Goal: Transaction & Acquisition: Purchase product/service

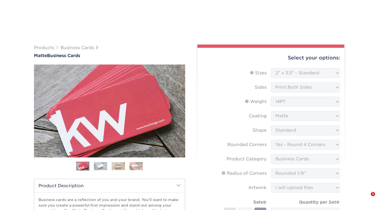
select select "2.00x3.50"
select select "7672df9e-0e0a-464d-8e1f-920c575e4da3"
select select "3b5148f1-0588-4f88-a218-97bcfdce65c1"
select select "589680c7-ee9a-431b-9d12-d7aeb1386a97"
select select "upload"
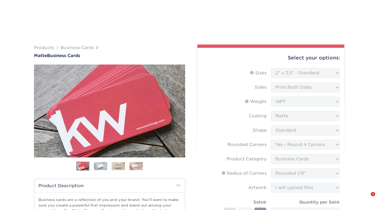
select select "e6f5142e-65b5-49a6-8977-cd603f0b08dd"
select select "285863"
select select "13"
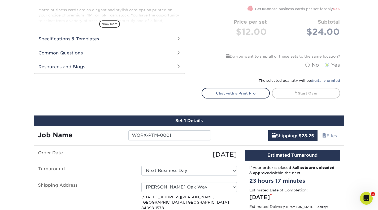
scroll to position [215, 0]
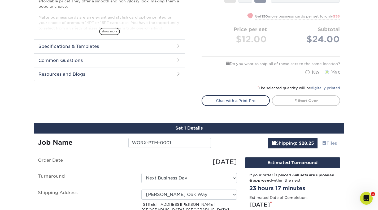
click at [314, 90] on div "* The selected quantity will be digitally printed" at bounding box center [271, 90] width 138 height 11
click at [312, 98] on link "Start Over" at bounding box center [306, 100] width 68 height 11
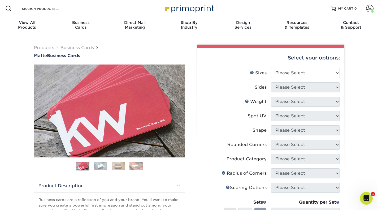
scroll to position [2, 0]
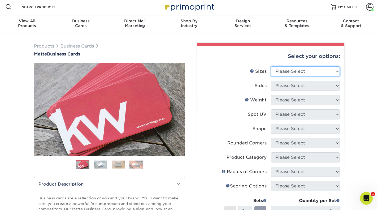
click at [326, 69] on select "Please Select 1.5" x 3.5" - Mini 1.75" x 3.5" - Mini 2" x 2" - Square 2" x 3" -…" at bounding box center [305, 71] width 69 height 10
select select "2.00x3.50"
click at [271, 66] on select "Please Select 1.5" x 3.5" - Mini 1.75" x 3.5" - Mini 2" x 2" - Square 2" x 3" -…" at bounding box center [305, 71] width 69 height 10
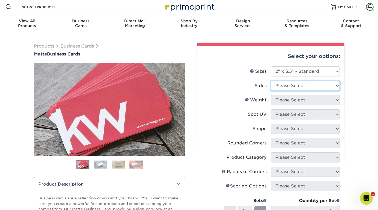
click at [305, 86] on select "Please Select Print Both Sides Print Front Only" at bounding box center [305, 86] width 69 height 10
select select "13abbda7-1d64-4f25-8bb2-c179b224825d"
click at [271, 81] on select "Please Select Print Both Sides Print Front Only" at bounding box center [305, 86] width 69 height 10
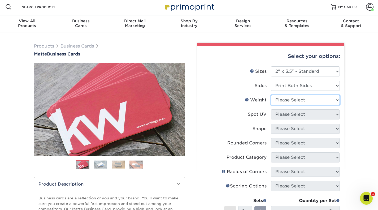
click at [300, 101] on select "Please Select 16PT 14PT" at bounding box center [305, 100] width 69 height 10
select select "14PT"
click at [271, 95] on select "Please Select 16PT 14PT" at bounding box center [305, 100] width 69 height 10
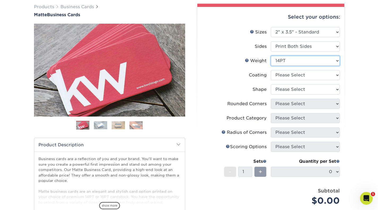
scroll to position [41, 0]
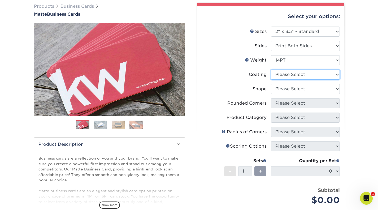
click at [319, 73] on select at bounding box center [305, 74] width 69 height 10
select select "121bb7b5-3b4d-429f-bd8d-bbf80e953313"
click at [271, 69] on select at bounding box center [305, 74] width 69 height 10
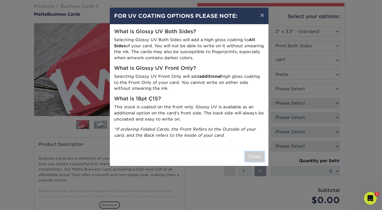
click at [248, 160] on button "Close" at bounding box center [254, 156] width 19 height 10
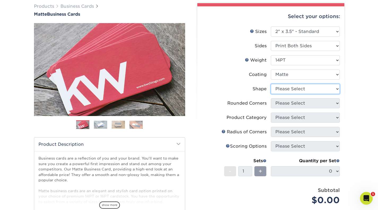
click at [287, 92] on select "Please Select Standard" at bounding box center [305, 89] width 69 height 10
select select "standard"
click at [271, 84] on select "Please Select Standard" at bounding box center [305, 89] width 69 height 10
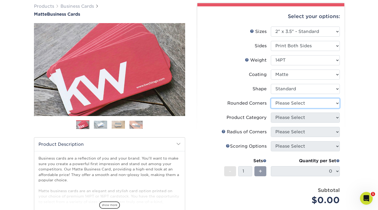
click at [284, 102] on select "Please Select Yes - Round 2 Corners Yes - Round 4 Corners No" at bounding box center [305, 103] width 69 height 10
select select "7672df9e-0e0a-464d-8e1f-920c575e4da3"
click at [271, 98] on select "Please Select Yes - Round 2 Corners Yes - Round 4 Corners No" at bounding box center [305, 103] width 69 height 10
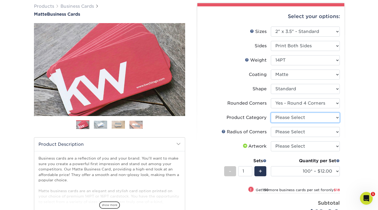
click at [287, 121] on select "Please Select Business Cards" at bounding box center [305, 117] width 69 height 10
select select "3b5148f1-0588-4f88-a218-97bcfdce65c1"
click at [271, 112] on select "Please Select Business Cards" at bounding box center [305, 117] width 69 height 10
click at [285, 131] on select "Please Select Rounded 1/8" Rounded 1/4"" at bounding box center [305, 132] width 69 height 10
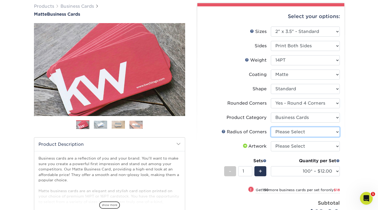
click at [285, 131] on select "Please Select Rounded 1/8" Rounded 1/4"" at bounding box center [305, 132] width 69 height 10
select select "589680c7-ee9a-431b-9d12-d7aeb1386a97"
click at [271, 127] on select "Please Select Rounded 1/8" Rounded 1/4"" at bounding box center [305, 132] width 69 height 10
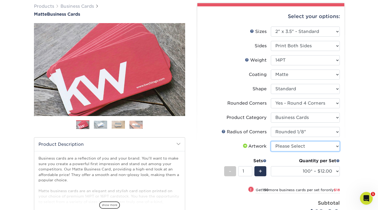
click at [286, 146] on select "Please Select I will upload files I need a design - $100" at bounding box center [305, 146] width 69 height 10
select select "upload"
click at [271, 141] on select "Please Select I will upload files I need a design - $100" at bounding box center [305, 146] width 69 height 10
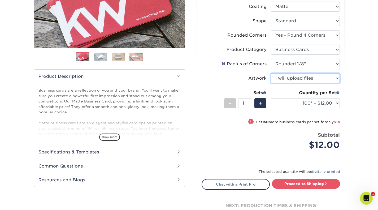
scroll to position [110, 0]
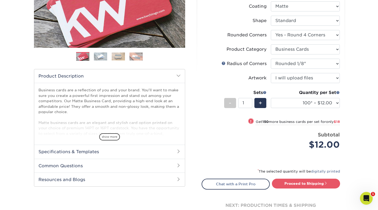
click at [264, 101] on div "+" at bounding box center [260, 103] width 12 height 10
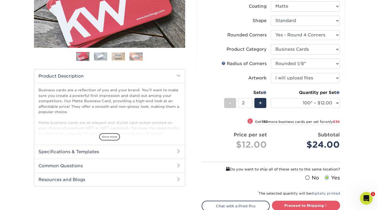
click at [264, 101] on div "+" at bounding box center [260, 103] width 12 height 10
type input "3"
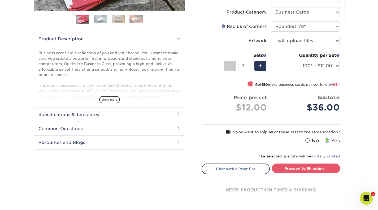
scroll to position [171, 0]
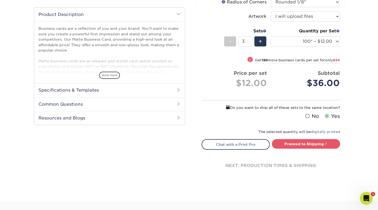
click at [314, 146] on link "Proceed to Shipping" at bounding box center [306, 144] width 68 height 10
type input "Set 1"
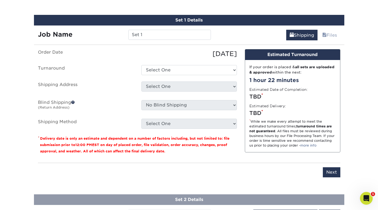
scroll to position [324, 0]
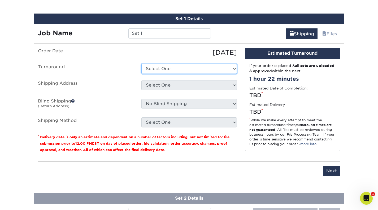
click at [234, 70] on select "Select One 2-4 Business Days 2 Day Next Business Day" at bounding box center [188, 69] width 95 height 10
select select "e6f5142e-65b5-49a6-8977-cd603f0b08dd"
click at [141, 64] on select "Select One 2-4 Business Days 2 Day Next Business Day" at bounding box center [188, 69] width 95 height 10
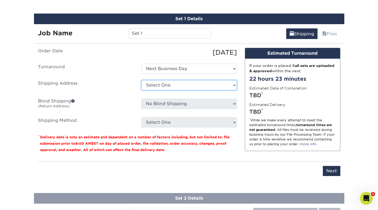
click at [225, 86] on select "Select One Ashworth Drive Aspen Cove Gambel Oak Way Hawn Drive + Add New Address" at bounding box center [188, 85] width 95 height 10
select select "285863"
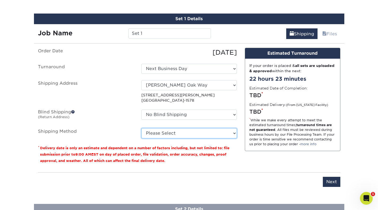
click at [234, 131] on select "Please Select 3 Day Shipping Service (+$20.04) Ground Shipping (+$20.27) 2 Day …" at bounding box center [188, 133] width 95 height 10
click at [141, 128] on select "Please Select 3 Day Shipping Service (+$20.04) Ground Shipping (+$20.27) 2 Day …" at bounding box center [188, 133] width 95 height 10
click at [229, 133] on select "Please Select 3 Day Shipping Service (+$20.04) Ground Shipping (+$20.27) 2 Day …" at bounding box center [188, 133] width 95 height 10
select select "13"
click at [141, 128] on select "Please Select 3 Day Shipping Service (+$20.04) Ground Shipping (+$20.27) 2 Day …" at bounding box center [188, 133] width 95 height 10
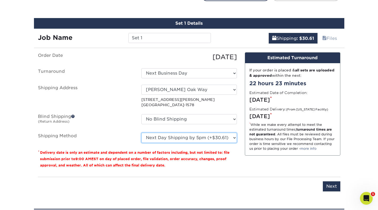
scroll to position [318, 0]
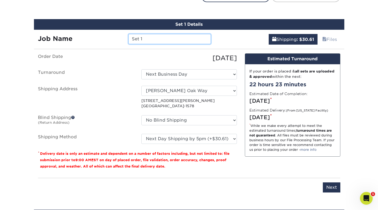
drag, startPoint x: 148, startPoint y: 39, endPoint x: 132, endPoint y: 38, distance: 15.7
click at [132, 38] on input "Set 1" at bounding box center [169, 39] width 82 height 10
type input "UMXM-PTM-0001"
click at [374, 55] on div "Products Business Cards Matte Business Cards Previous Next 100 $ 9" at bounding box center [189, 1] width 378 height 573
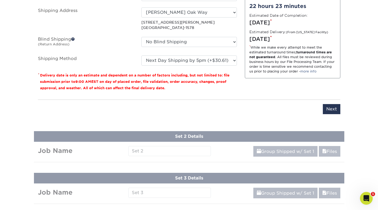
scroll to position [401, 0]
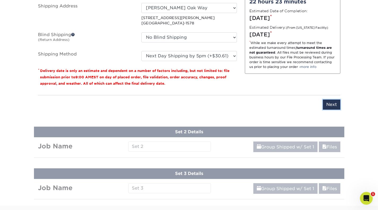
click at [337, 106] on input "Next" at bounding box center [332, 104] width 18 height 10
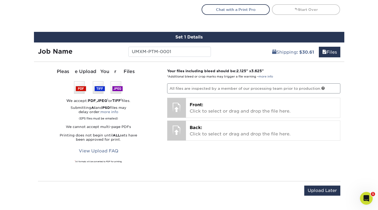
scroll to position [305, 0]
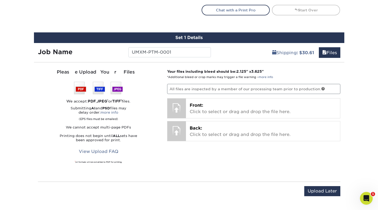
click at [208, 101] on div "Front: Click to select or drag and drop the file here. Choose file" at bounding box center [263, 108] width 154 height 20
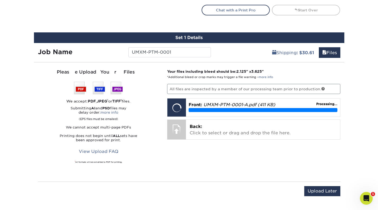
click at [213, 126] on p "Back: Click to select or drag and drop the file here." at bounding box center [263, 129] width 147 height 13
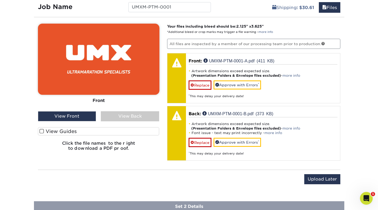
scroll to position [353, 0]
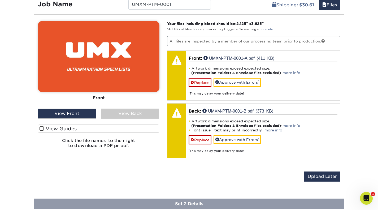
click at [65, 129] on label "View Guides" at bounding box center [98, 128] width 121 height 8
click at [0, 0] on input "View Guides" at bounding box center [0, 0] width 0 height 0
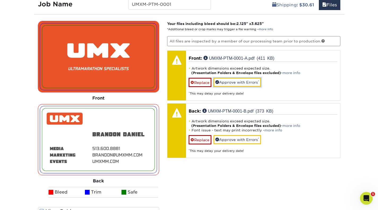
click at [246, 83] on link "Approve with Errors *" at bounding box center [236, 82] width 47 height 9
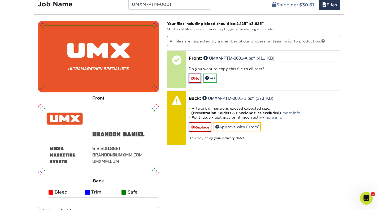
click at [196, 78] on link "No" at bounding box center [195, 77] width 13 height 9
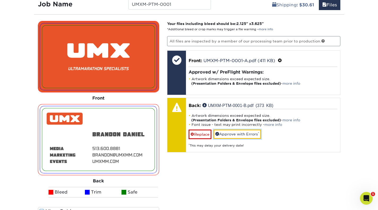
click at [241, 134] on link "Approve with Errors *" at bounding box center [236, 133] width 47 height 9
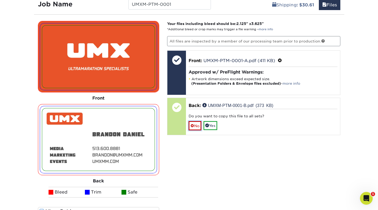
click at [195, 125] on link "No" at bounding box center [195, 125] width 13 height 9
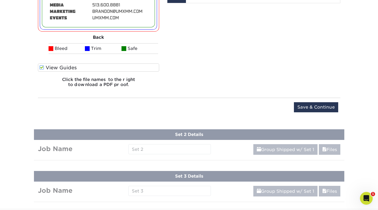
scroll to position [500, 0]
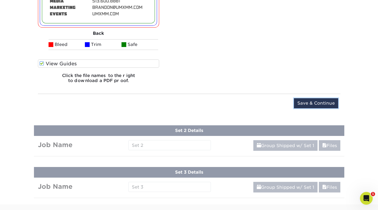
click at [322, 102] on input "Save & Continue" at bounding box center [316, 103] width 44 height 10
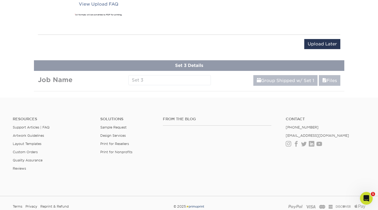
scroll to position [293, 0]
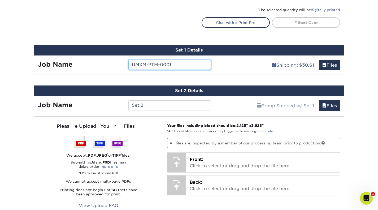
drag, startPoint x: 174, startPoint y: 65, endPoint x: 117, endPoint y: 64, distance: 57.3
click at [117, 64] on div "Job Name UMXM-PTM-0001" at bounding box center [124, 65] width 181 height 10
click at [228, 63] on div "Shipping : $30.61 Files" at bounding box center [279, 62] width 129 height 15
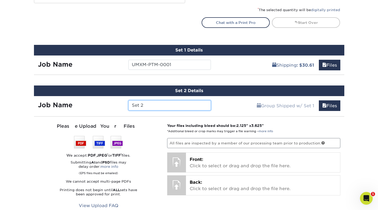
drag, startPoint x: 175, startPoint y: 104, endPoint x: 116, endPoint y: 104, distance: 59.7
click at [116, 104] on div "Job Name Set 2" at bounding box center [124, 105] width 181 height 10
type input "WORX-PTM-0001"
click at [198, 168] on p "Front: Click to select or drag and drop the file here." at bounding box center [263, 162] width 147 height 13
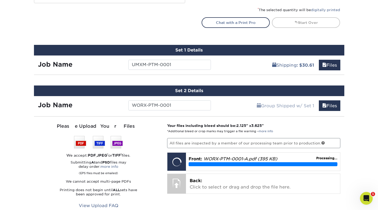
click at [194, 183] on p "Back: Click to select or drag and drop the file here." at bounding box center [263, 183] width 147 height 13
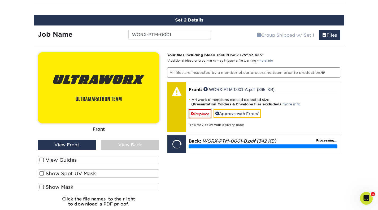
scroll to position [366, 0]
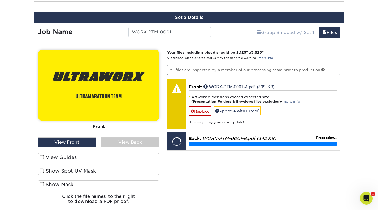
click at [75, 156] on label "View Guides" at bounding box center [98, 157] width 121 height 8
click at [0, 0] on input "View Guides" at bounding box center [0, 0] width 0 height 0
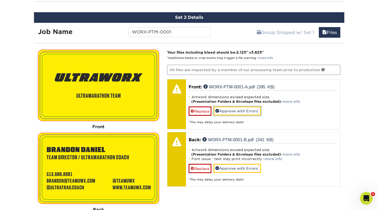
click at [239, 110] on link "Approve with Errors *" at bounding box center [236, 110] width 47 height 9
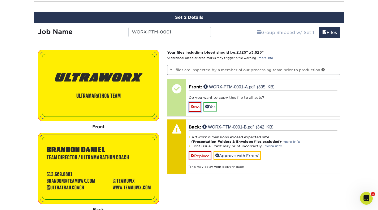
click at [194, 105] on link "No" at bounding box center [195, 106] width 13 height 9
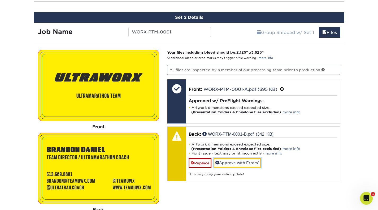
click at [239, 162] on link "Approve with Errors *" at bounding box center [236, 162] width 47 height 9
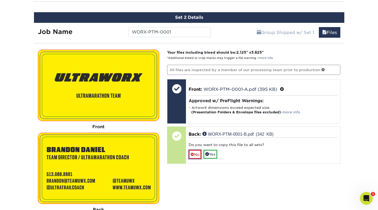
click at [199, 155] on link "No" at bounding box center [195, 154] width 13 height 9
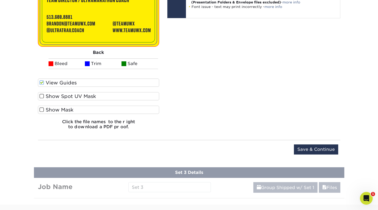
scroll to position [524, 0]
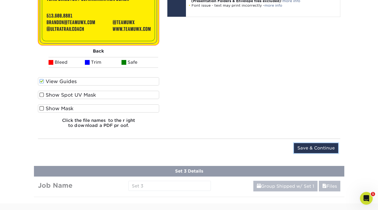
click at [323, 145] on input "Save & Continue" at bounding box center [316, 148] width 44 height 10
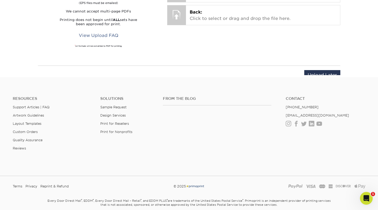
scroll to position [334, 0]
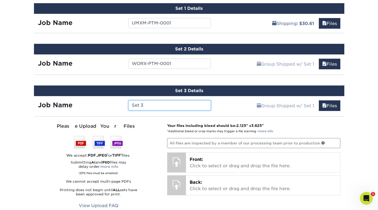
drag, startPoint x: 180, startPoint y: 106, endPoint x: 77, endPoint y: 102, distance: 102.2
click at [77, 102] on div "Job Name Set 3" at bounding box center [124, 105] width 181 height 10
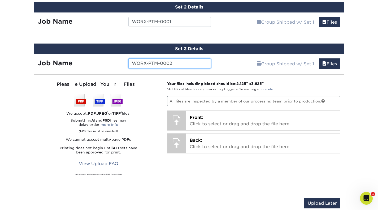
scroll to position [377, 0]
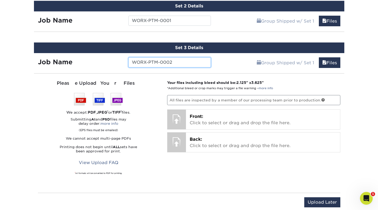
type input "WORX-PTM-0002"
click at [219, 120] on p "Front: Click to select or drag and drop the file here." at bounding box center [263, 119] width 147 height 13
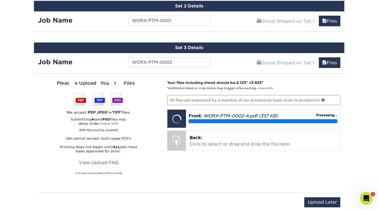
click at [206, 136] on p "Back: Click to select or drag and drop the file here." at bounding box center [263, 140] width 147 height 13
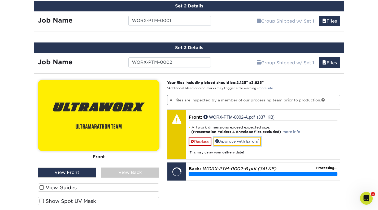
click at [251, 142] on link "Approve with Errors *" at bounding box center [236, 141] width 47 height 9
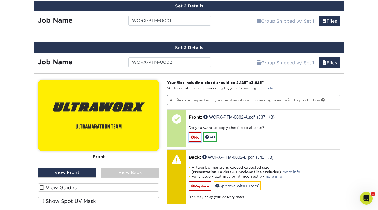
click at [198, 135] on link "No" at bounding box center [195, 136] width 13 height 9
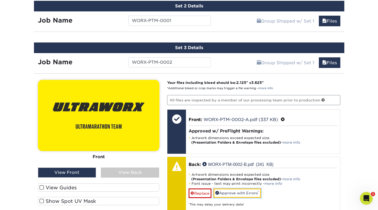
click at [246, 190] on link "Approve with Errors *" at bounding box center [236, 192] width 47 height 9
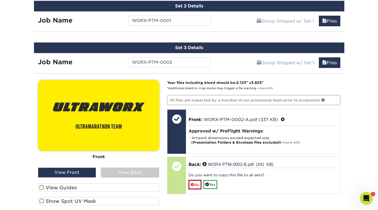
click at [200, 184] on link "No" at bounding box center [195, 184] width 13 height 9
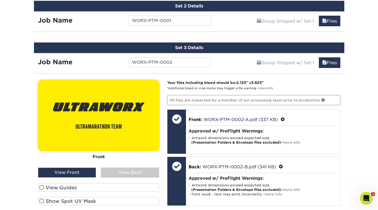
click at [71, 190] on label "View Guides" at bounding box center [98, 187] width 121 height 8
click at [0, 0] on input "View Guides" at bounding box center [0, 0] width 0 height 0
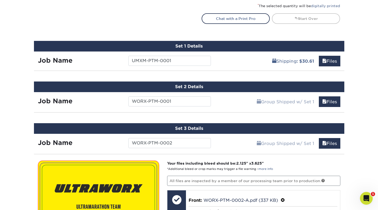
scroll to position [300, 0]
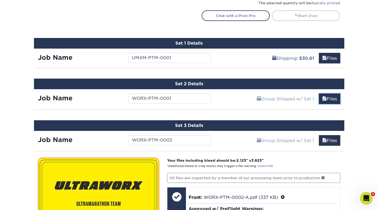
click at [334, 95] on link "Files" at bounding box center [329, 98] width 21 height 11
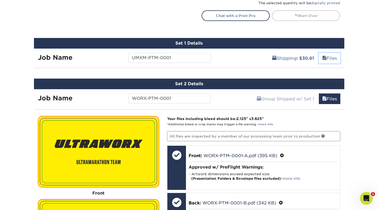
click at [330, 56] on link "Files" at bounding box center [329, 58] width 21 height 11
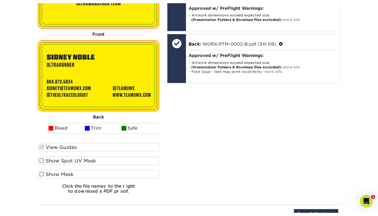
scroll to position [994, 0]
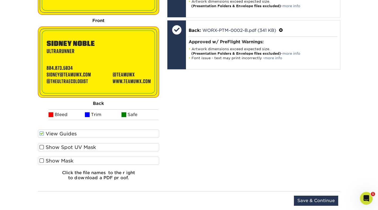
click at [75, 193] on div "Upload Later Save & Continue Continue" at bounding box center [189, 201] width 302 height 21
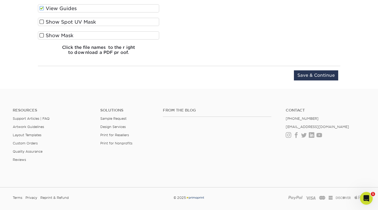
scroll to position [1121, 0]
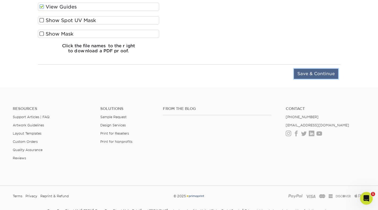
click at [320, 75] on input "Save & Continue" at bounding box center [316, 74] width 44 height 10
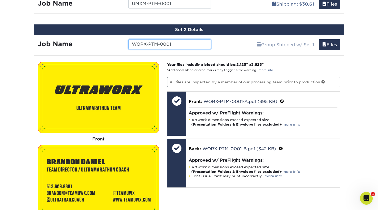
scroll to position [355, 0]
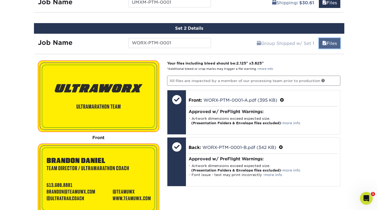
click at [335, 43] on link "Files" at bounding box center [329, 43] width 21 height 11
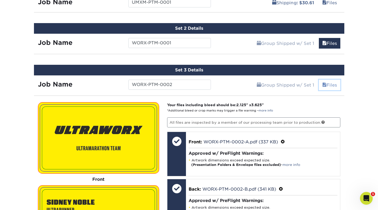
click at [333, 84] on link "Files" at bounding box center [329, 85] width 21 height 11
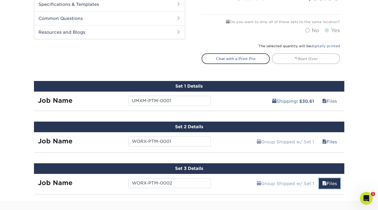
scroll to position [248, 0]
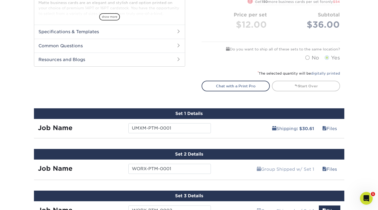
scroll to position [367, 0]
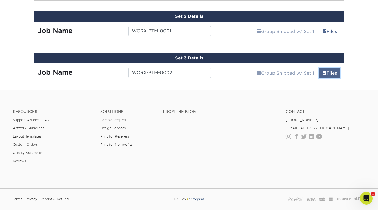
click at [328, 69] on link "Files" at bounding box center [329, 73] width 21 height 11
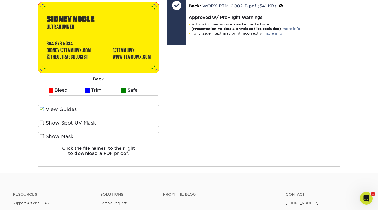
scroll to position [532, 0]
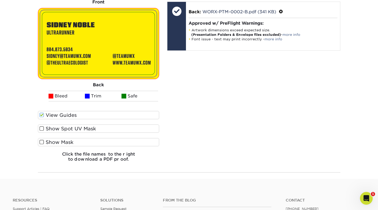
click at [80, 118] on label "View Guides" at bounding box center [98, 115] width 121 height 8
click at [0, 0] on input "View Guides" at bounding box center [0, 0] width 0 height 0
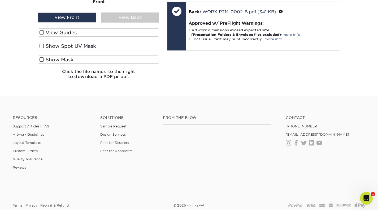
scroll to position [450, 0]
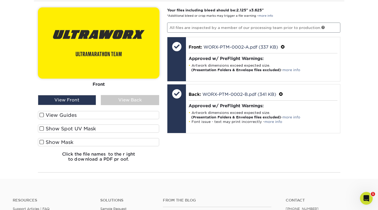
click at [116, 95] on div "View Back" at bounding box center [130, 100] width 58 height 10
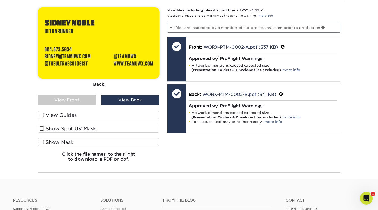
click at [77, 99] on div "View Front" at bounding box center [67, 100] width 58 height 10
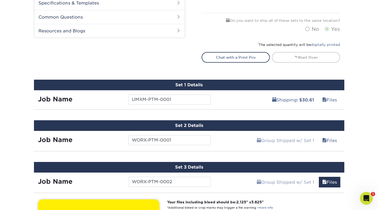
scroll to position [261, 0]
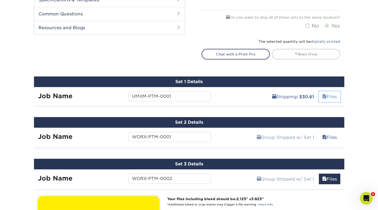
click at [335, 101] on link "Files" at bounding box center [329, 96] width 21 height 11
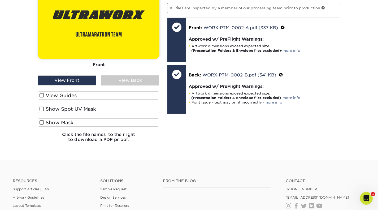
scroll to position [728, 0]
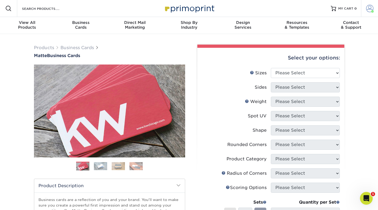
click at [366, 8] on span at bounding box center [369, 8] width 7 height 7
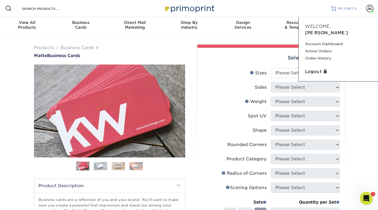
click at [348, 9] on span "MY CART" at bounding box center [345, 8] width 15 height 5
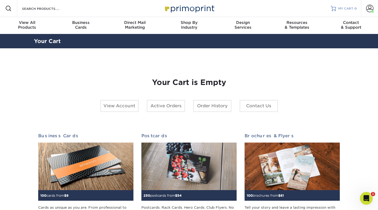
click at [353, 8] on span "MY CART" at bounding box center [345, 8] width 15 height 5
click at [369, 9] on span at bounding box center [369, 8] width 7 height 7
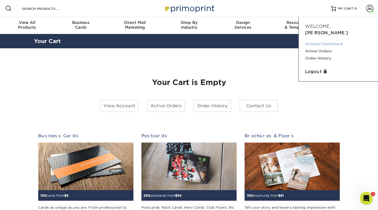
click at [326, 40] on link "Account Dashboard" at bounding box center [338, 43] width 67 height 7
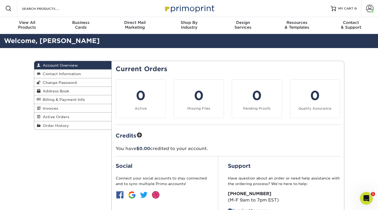
drag, startPoint x: 0, startPoint y: 0, endPoint x: 382, endPoint y: -1, distance: 381.6
click at [378, 0] on html "Resources Menu Search Products Account [PERSON_NAME][GEOGRAPHIC_DATA] Account D…" at bounding box center [189, 201] width 378 height 403
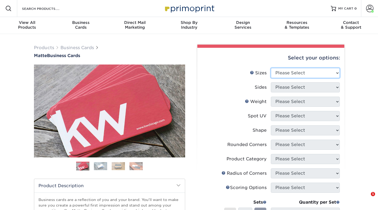
click at [313, 73] on select "Please Select 1.5" x 3.5" - Mini 1.75" x 3.5" - Mini 2" x 2" - Square 2" x 3" -…" at bounding box center [305, 73] width 69 height 10
select select "2.00x3.50"
click at [271, 68] on select "Please Select 1.5" x 3.5" - Mini 1.75" x 3.5" - Mini 2" x 2" - Square 2" x 3" -…" at bounding box center [305, 73] width 69 height 10
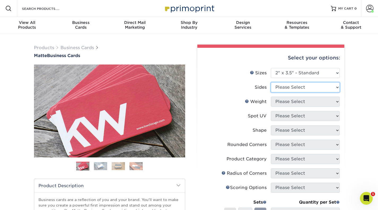
click at [315, 89] on select "Please Select Print Both Sides Print Front Only" at bounding box center [305, 87] width 69 height 10
select select "13abbda7-1d64-4f25-8bb2-c179b224825d"
click at [271, 82] on select "Please Select Print Both Sides Print Front Only" at bounding box center [305, 87] width 69 height 10
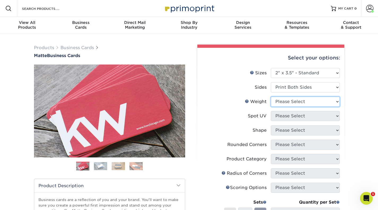
click at [305, 103] on select "Please Select 16PT 14PT" at bounding box center [305, 102] width 69 height 10
select select "14PT"
click at [271, 97] on select "Please Select 16PT 14PT" at bounding box center [305, 102] width 69 height 10
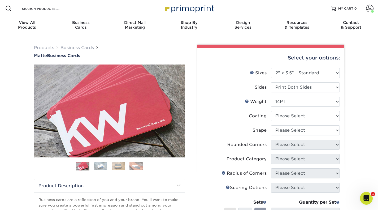
click at [300, 121] on li "Coating" at bounding box center [271, 118] width 138 height 14
click at [301, 116] on select at bounding box center [305, 116] width 69 height 10
select select "121bb7b5-3b4d-429f-bd8d-bbf80e953313"
click at [271, 111] on select at bounding box center [305, 116] width 69 height 10
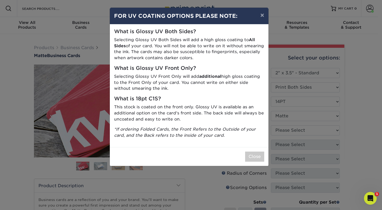
click at [294, 130] on div "× FOR UV COATING OPTIONS PLEASE NOTE: What is Glossy UV Both Sides? Selecting G…" at bounding box center [191, 105] width 382 height 210
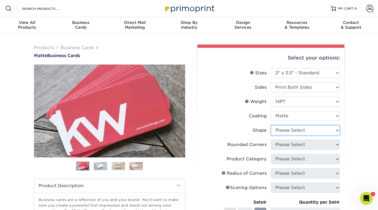
click at [288, 129] on select "Please Select Standard" at bounding box center [305, 130] width 69 height 10
select select "standard"
click at [271, 125] on select "Please Select Standard" at bounding box center [305, 130] width 69 height 10
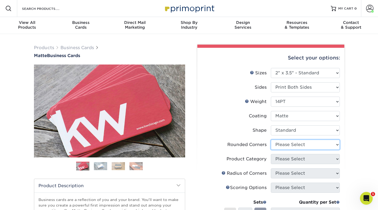
click at [285, 145] on select "Please Select Yes - Round 2 Corners Yes - Round 4 Corners No" at bounding box center [305, 144] width 69 height 10
select select "7672df9e-0e0a-464d-8e1f-920c575e4da3"
click at [271, 139] on select "Please Select Yes - Round 2 Corners Yes - Round 4 Corners No" at bounding box center [305, 144] width 69 height 10
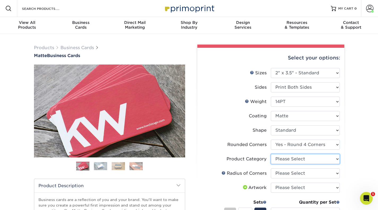
click at [290, 161] on select "Please Select Business Cards" at bounding box center [305, 159] width 69 height 10
select select "3b5148f1-0588-4f88-a218-97bcfdce65c1"
click at [271, 154] on select "Please Select Business Cards" at bounding box center [305, 159] width 69 height 10
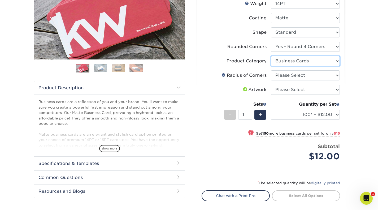
scroll to position [100, 0]
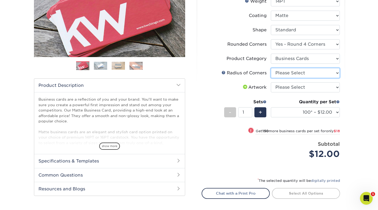
click at [327, 75] on select "Please Select Rounded 1/8" Rounded 1/4"" at bounding box center [305, 73] width 69 height 10
select select "589680c7-ee9a-431b-9d12-d7aeb1386a97"
click at [271, 68] on select "Please Select Rounded 1/8" Rounded 1/4"" at bounding box center [305, 73] width 69 height 10
click at [306, 85] on select "Please Select I will upload files I need a design - $100" at bounding box center [305, 87] width 69 height 10
select select "upload"
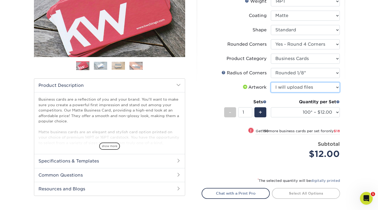
click at [271, 82] on select "Please Select I will upload files I need a design - $100" at bounding box center [305, 87] width 69 height 10
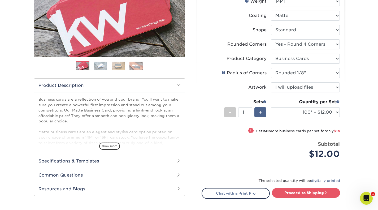
click at [261, 113] on span "+" at bounding box center [260, 112] width 3 height 8
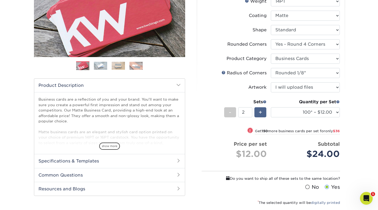
click at [261, 113] on span "+" at bounding box center [260, 112] width 3 height 8
type input "3"
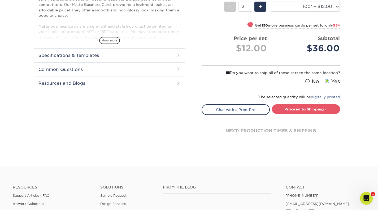
scroll to position [211, 0]
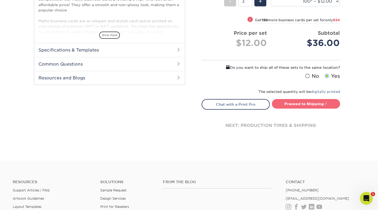
click at [324, 104] on link "Proceed to Shipping" at bounding box center [306, 104] width 68 height 10
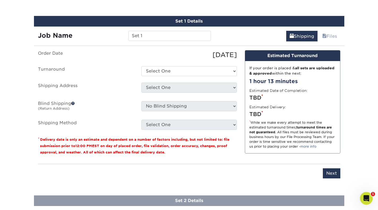
scroll to position [324, 0]
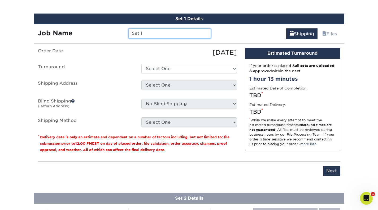
drag, startPoint x: 201, startPoint y: 36, endPoint x: 60, endPoint y: 25, distance: 142.0
click at [60, 25] on div "Job Name Set 1" at bounding box center [124, 31] width 181 height 15
type input "UMXM-PTM-0001"
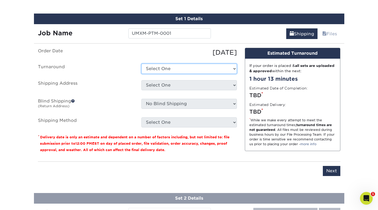
click at [167, 66] on select "Select One 2-4 Business Days 2 Day Next Business Day" at bounding box center [188, 69] width 95 height 10
select select "e6f5142e-65b5-49a6-8977-cd603f0b08dd"
click at [141, 64] on select "Select One 2-4 Business Days 2 Day Next Business Day" at bounding box center [188, 69] width 95 height 10
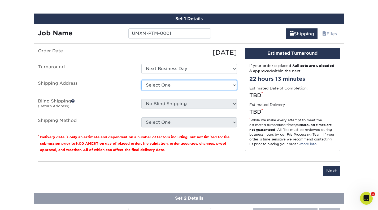
click at [173, 87] on select "Select One Ashworth Drive Aspen Cove Gambel Oak Way Hawn Drive + Add New Address" at bounding box center [188, 85] width 95 height 10
select select "285863"
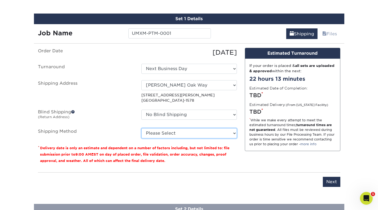
click at [160, 135] on select "Please Select 3 Day Shipping Service (+$20.04) Ground Shipping (+$20.27) 2 Day …" at bounding box center [188, 133] width 95 height 10
click at [141, 128] on select "Please Select 3 Day Shipping Service (+$20.04) Ground Shipping (+$20.27) 2 Day …" at bounding box center [188, 133] width 95 height 10
click at [179, 132] on select "Please Select 3 Day Shipping Service (+$20.04) Ground Shipping (+$20.27) 2 Day …" at bounding box center [188, 133] width 95 height 10
click at [141, 128] on select "Please Select 3 Day Shipping Service (+$20.04) Ground Shipping (+$20.27) 2 Day …" at bounding box center [188, 133] width 95 height 10
click at [211, 132] on select "Please Select 3 Day Shipping Service (+$20.04) Ground Shipping (+$20.27) 2 Day …" at bounding box center [188, 133] width 95 height 10
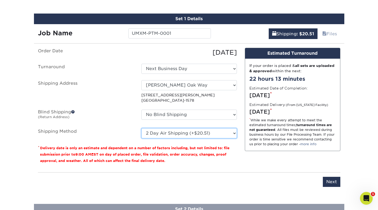
select select "13"
click at [141, 128] on select "Please Select 3 Day Shipping Service (+$20.04) Ground Shipping (+$20.27) 2 Day …" at bounding box center [188, 133] width 95 height 10
click at [214, 129] on select "Please Select 3 Day Shipping Service (+$20.04) Ground Shipping (+$20.27) 2 Day …" at bounding box center [188, 133] width 95 height 10
click at [141, 128] on select "Please Select 3 Day Shipping Service (+$20.04) Ground Shipping (+$20.27) 2 Day …" at bounding box center [188, 133] width 95 height 10
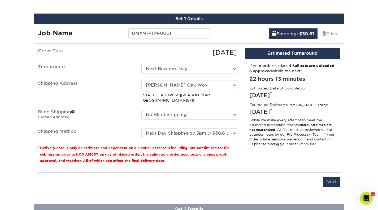
click at [242, 99] on div "Design Estimated Turnaround If your order is placed & all sets are uploaded & a…" at bounding box center [292, 108] width 103 height 120
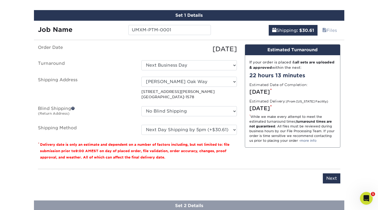
scroll to position [393, 0]
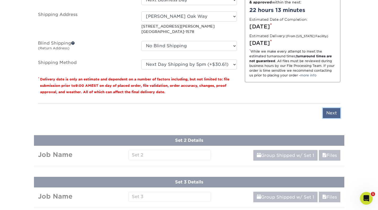
click at [333, 114] on input "Next" at bounding box center [332, 113] width 18 height 10
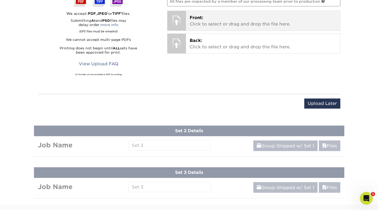
click at [220, 19] on p "Front: Click to select or drag and drop the file here." at bounding box center [263, 21] width 147 height 13
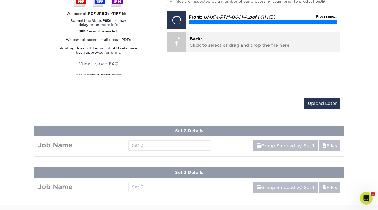
click at [221, 42] on p "Back: Click to select or drag and drop the file here." at bounding box center [263, 42] width 147 height 13
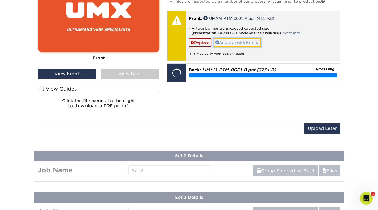
click at [244, 43] on link "Approve with Errors *" at bounding box center [236, 42] width 47 height 9
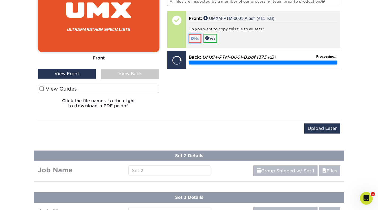
click at [196, 40] on link "No" at bounding box center [195, 38] width 13 height 9
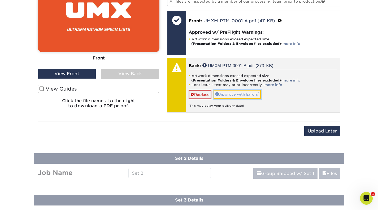
click at [241, 98] on link "Approve with Errors *" at bounding box center [236, 94] width 47 height 9
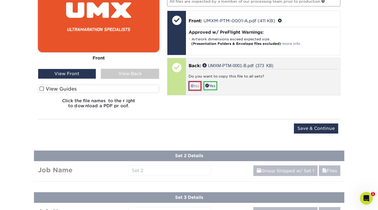
click at [197, 84] on link "No" at bounding box center [195, 85] width 13 height 9
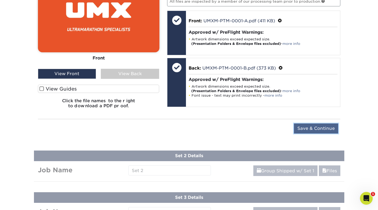
click at [327, 130] on input "Save & Continue" at bounding box center [316, 128] width 44 height 10
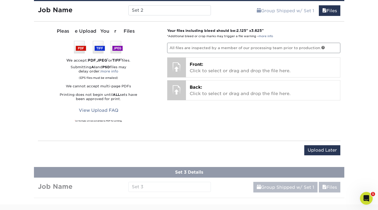
scroll to position [388, 0]
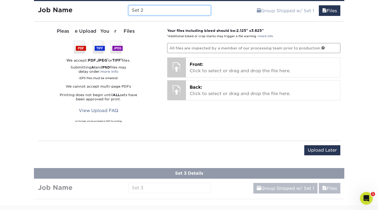
drag, startPoint x: 178, startPoint y: 6, endPoint x: 112, endPoint y: 18, distance: 66.6
click at [112, 18] on div "Set 2 Details Job Name Set 2 Group Shipped w/ Set 1 Files Continue You've choos…" at bounding box center [189, 75] width 310 height 171
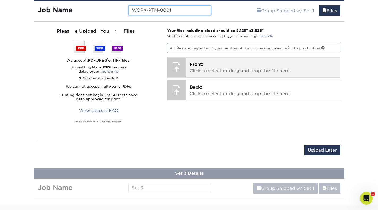
type input "WORX-PTM-0001"
click at [193, 64] on span "Front:" at bounding box center [197, 64] width 14 height 5
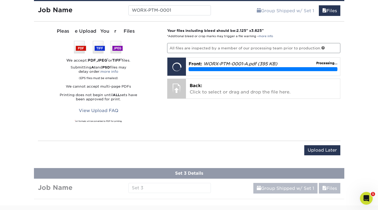
click at [206, 104] on div "Your files including bleed should be: 2.125 " x 3.625 " *Additional bleed or cr…" at bounding box center [253, 81] width 181 height 106
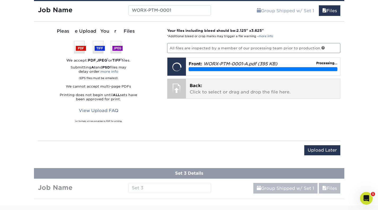
click at [203, 88] on p "Back: Click to select or drag and drop the file here." at bounding box center [263, 88] width 147 height 13
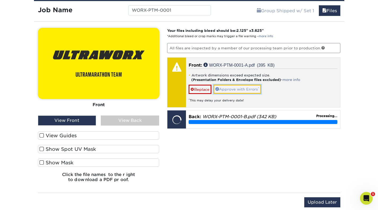
click at [232, 87] on link "Approve with Errors *" at bounding box center [236, 89] width 47 height 9
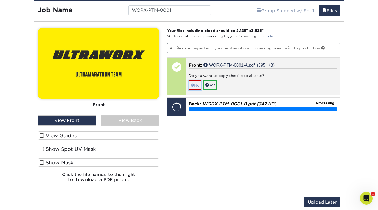
click at [196, 86] on link "No" at bounding box center [195, 84] width 13 height 9
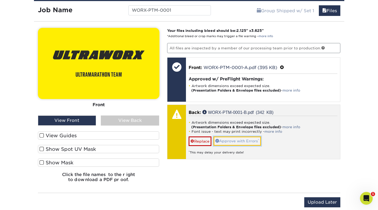
click at [239, 138] on link "Approve with Errors *" at bounding box center [236, 140] width 47 height 9
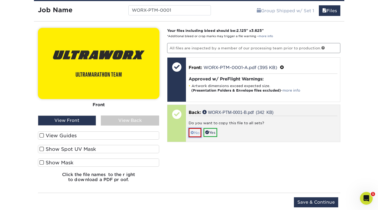
click at [198, 128] on link "No" at bounding box center [195, 132] width 13 height 9
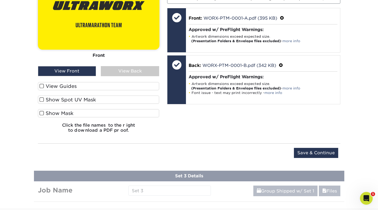
scroll to position [461, 0]
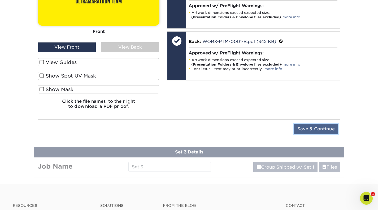
click at [321, 124] on input "Save & Continue" at bounding box center [316, 129] width 44 height 10
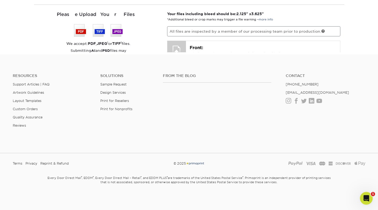
scroll to position [334, 0]
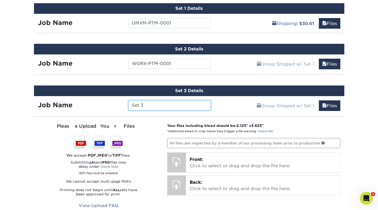
drag, startPoint x: 191, startPoint y: 105, endPoint x: 104, endPoint y: 111, distance: 87.2
click at [104, 111] on div "Set 3 Details Job Name Set 3 Group Shipped w/ Set 1 Files Continue You've choos…" at bounding box center [189, 170] width 310 height 171
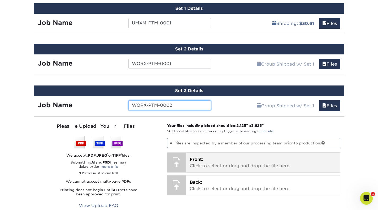
type input "WORX-PTM-0002"
click at [215, 165] on p "Front: Click to select or drag and drop the file here." at bounding box center [263, 162] width 147 height 13
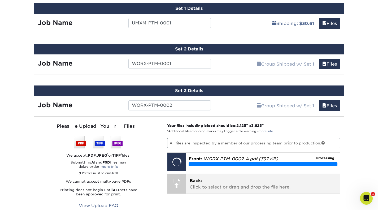
click at [219, 179] on p "Back: Click to select or drag and drop the file here." at bounding box center [263, 183] width 147 height 13
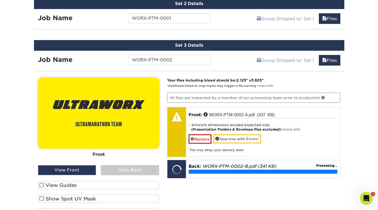
scroll to position [383, 0]
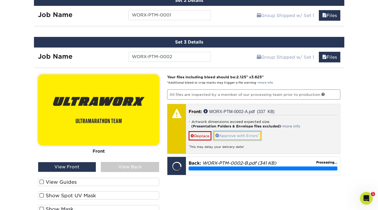
click at [259, 133] on link "Approve with Errors *" at bounding box center [236, 135] width 47 height 9
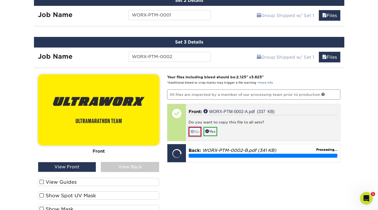
click at [195, 129] on link "No" at bounding box center [195, 131] width 13 height 9
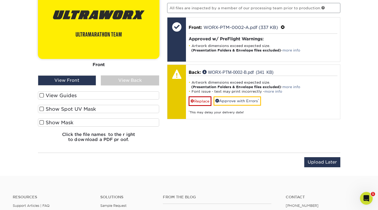
scroll to position [470, 0]
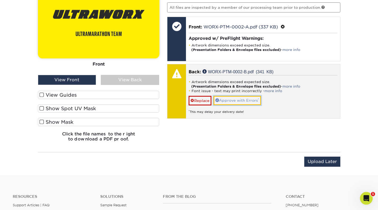
click at [248, 97] on link "Approve with Errors *" at bounding box center [236, 100] width 47 height 9
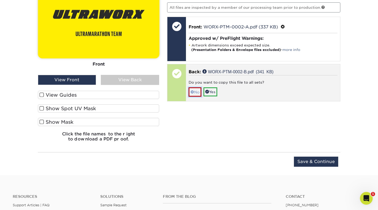
click at [195, 90] on link "No" at bounding box center [195, 91] width 13 height 9
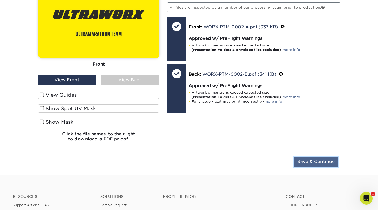
click at [318, 162] on input "Save & Continue" at bounding box center [316, 161] width 44 height 10
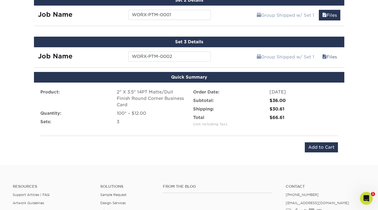
scroll to position [381, 0]
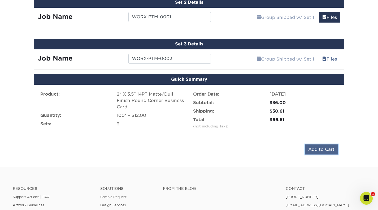
click at [335, 150] on input "Add to Cart" at bounding box center [321, 149] width 33 height 10
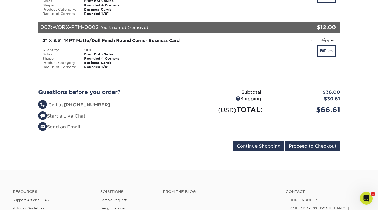
scroll to position [188, 0]
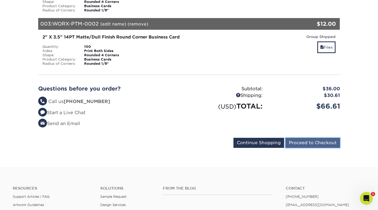
click at [320, 142] on input "Proceed to Checkout" at bounding box center [312, 143] width 55 height 10
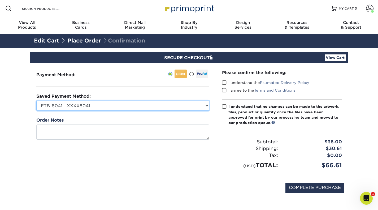
click at [206, 105] on select "FTB-8041 - XXXX8041 AMX-1003 - XXXX1003 American Express - XXXX1010 Discover - …" at bounding box center [122, 105] width 173 height 10
select select "73665"
click at [36, 100] on select "FTB-8041 - XXXX8041 AMX-1003 - XXXX1003 American Express - XXXX1010 Discover - …" at bounding box center [122, 105] width 173 height 10
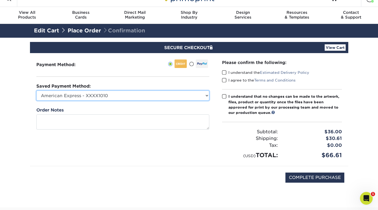
scroll to position [11, 0]
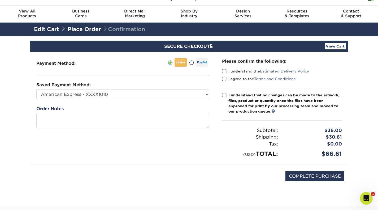
click at [226, 70] on span at bounding box center [224, 71] width 5 height 5
click at [0, 0] on input "I understand the Estimated Delivery Policy" at bounding box center [0, 0] width 0 height 0
click at [224, 77] on span at bounding box center [224, 78] width 5 height 5
click at [0, 0] on input "I agree to the Terms and Conditions" at bounding box center [0, 0] width 0 height 0
click at [224, 95] on span at bounding box center [224, 95] width 5 height 5
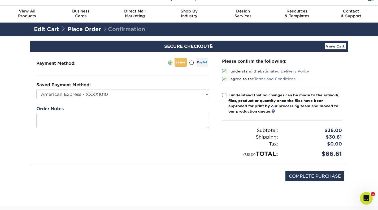
click at [0, 0] on input "I understand that no changes can be made to the artwork, files, product or quan…" at bounding box center [0, 0] width 0 height 0
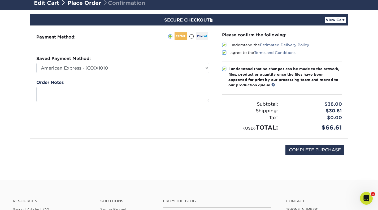
scroll to position [40, 0]
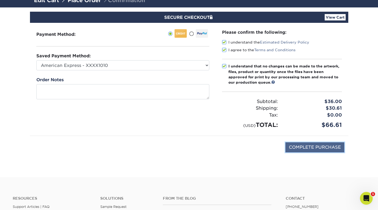
click at [326, 148] on input "COMPLETE PURCHASE" at bounding box center [314, 147] width 59 height 10
type input "PROCESSING, PLEASE WAIT..."
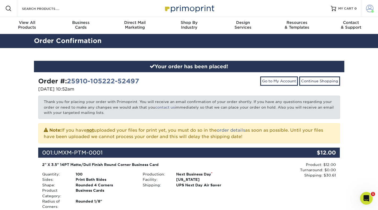
click at [368, 6] on span at bounding box center [369, 8] width 7 height 7
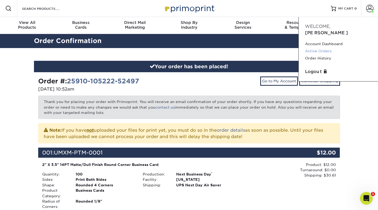
click at [326, 47] on link "Active Orders" at bounding box center [338, 50] width 67 height 7
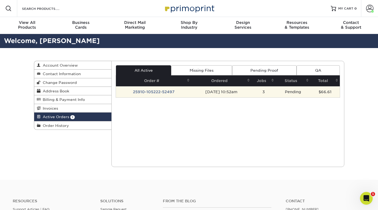
click at [155, 93] on td "25910-105222-52497" at bounding box center [153, 91] width 75 height 11
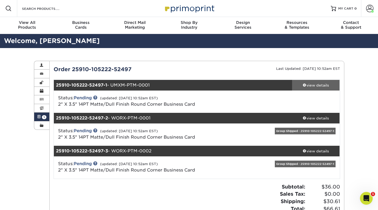
click at [306, 83] on div "view details" at bounding box center [316, 84] width 48 height 5
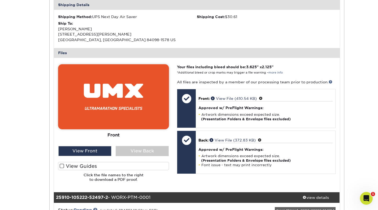
scroll to position [178, 0]
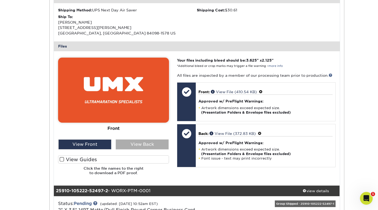
click at [155, 143] on div "View Back" at bounding box center [142, 144] width 53 height 10
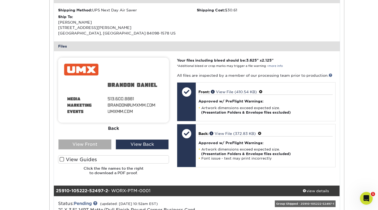
click at [91, 143] on div "View Front" at bounding box center [84, 144] width 53 height 10
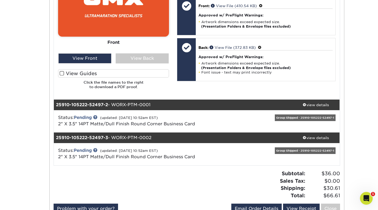
scroll to position [295, 0]
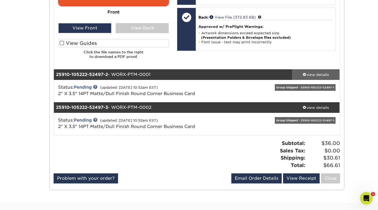
click at [313, 70] on link "view details" at bounding box center [316, 74] width 48 height 11
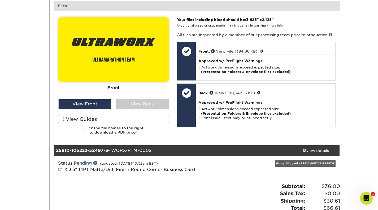
scroll to position [494, 0]
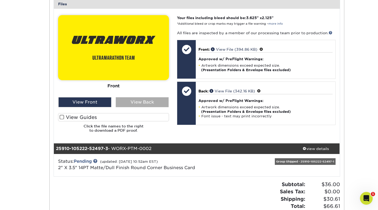
click at [139, 99] on div "View Back" at bounding box center [142, 102] width 53 height 10
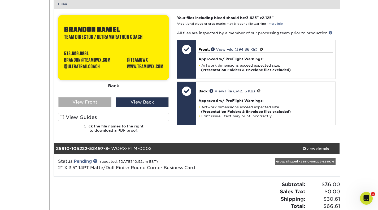
click at [102, 100] on div "View Front" at bounding box center [84, 102] width 53 height 10
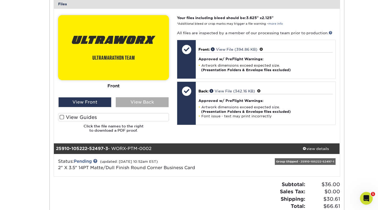
click at [129, 100] on div "View Back" at bounding box center [142, 102] width 53 height 10
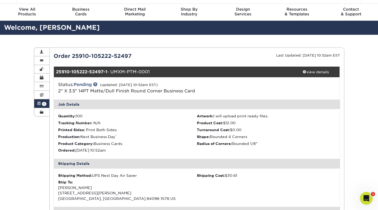
scroll to position [0, 0]
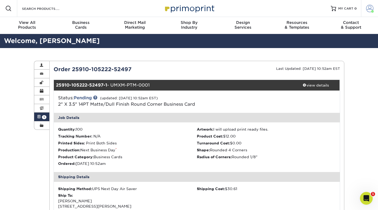
click at [371, 7] on span at bounding box center [369, 8] width 7 height 7
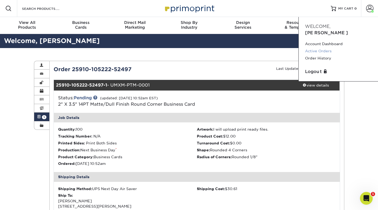
click at [319, 47] on link "Active Orders" at bounding box center [338, 50] width 67 height 7
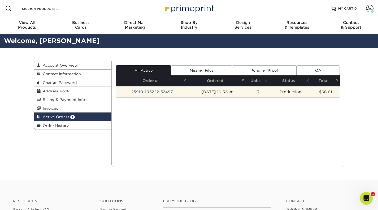
click at [159, 90] on td "25910-105222-52497" at bounding box center [152, 91] width 72 height 11
click at [304, 92] on td "Production" at bounding box center [290, 91] width 42 height 11
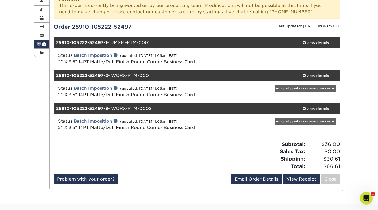
scroll to position [60, 0]
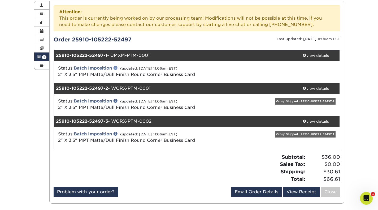
click at [116, 66] on link at bounding box center [115, 67] width 4 height 4
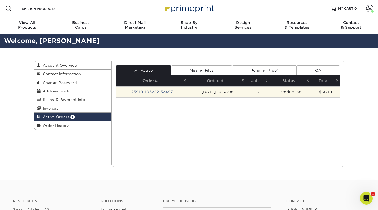
click at [150, 91] on td "25910-105222-52497" at bounding box center [152, 91] width 72 height 11
click at [170, 93] on td "25910-105222-52497" at bounding box center [152, 91] width 72 height 11
click at [163, 92] on td "25910-105222-52497" at bounding box center [152, 91] width 72 height 11
